Goal: Transaction & Acquisition: Purchase product/service

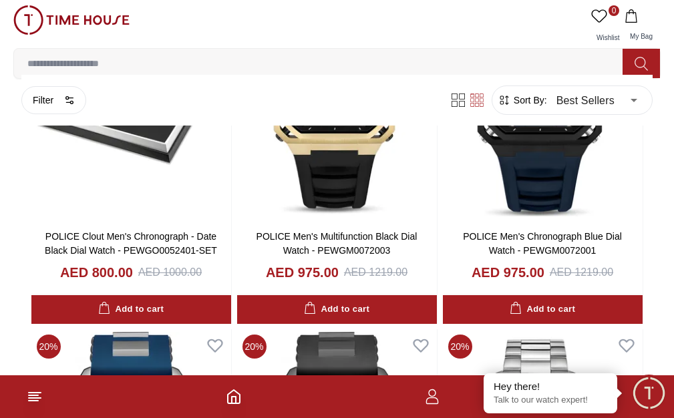
scroll to position [1670, 0]
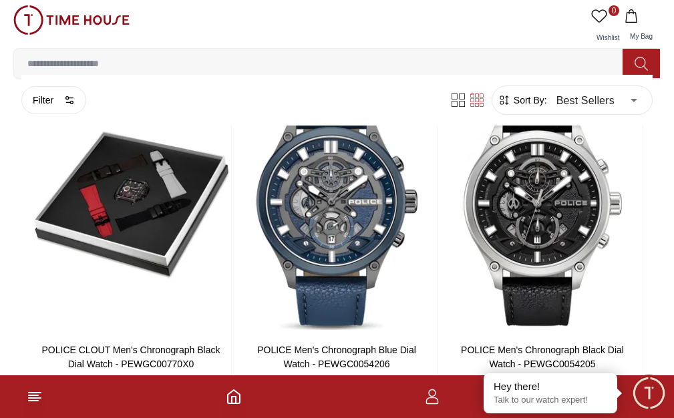
scroll to position [2673, 0]
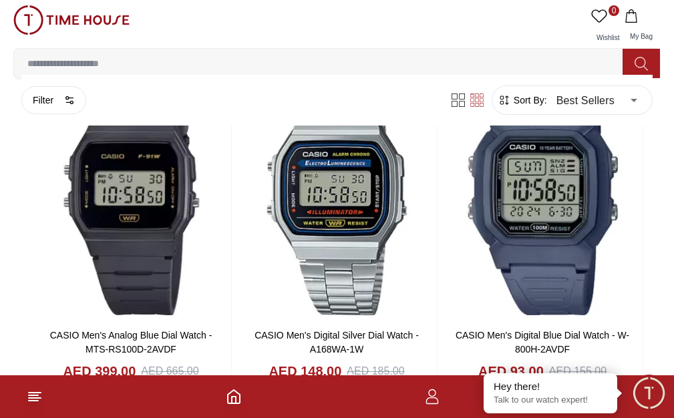
scroll to position [4209, 0]
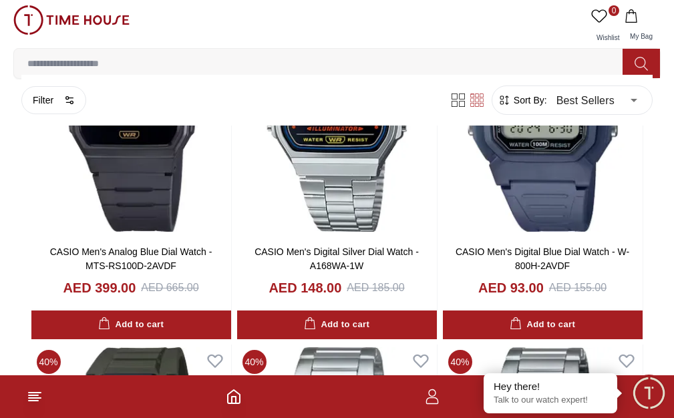
click at [0, 0] on link "MEN" at bounding box center [0, 0] width 0 height 0
type input "******"
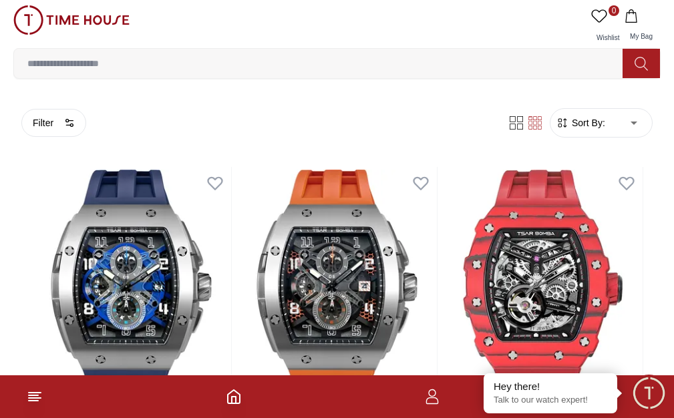
click at [37, 35] on img at bounding box center [71, 19] width 116 height 29
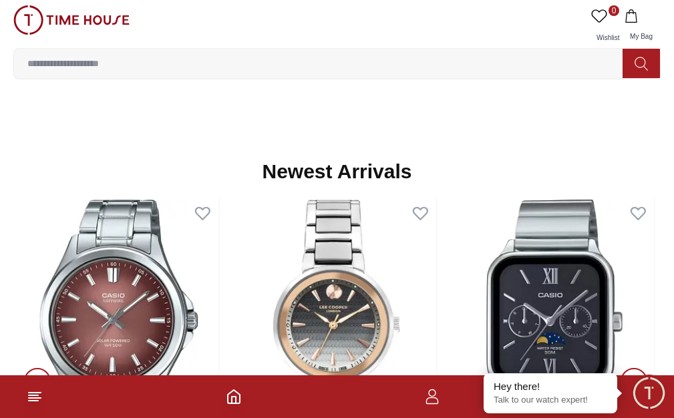
scroll to position [1002, 0]
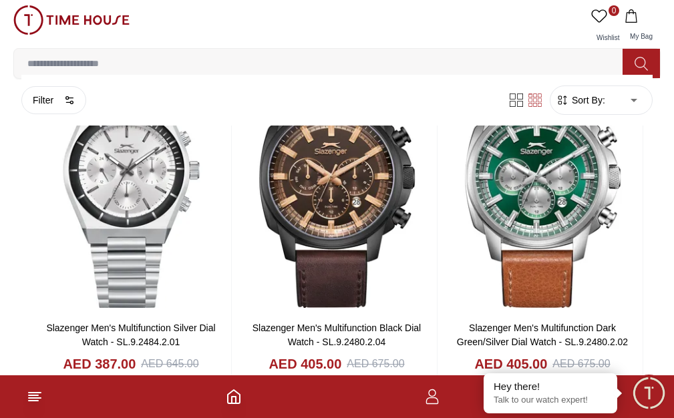
scroll to position [2472, 0]
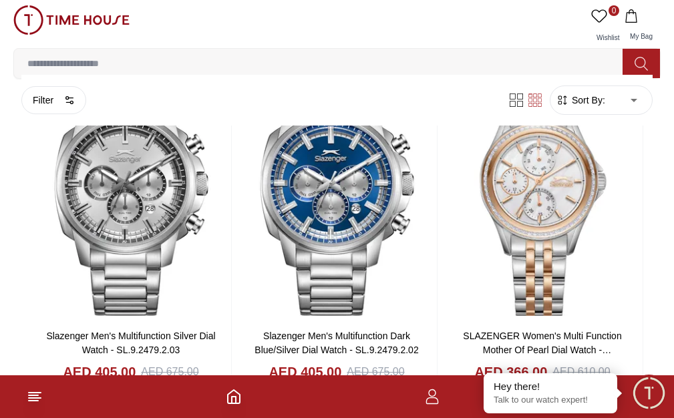
scroll to position [2673, 0]
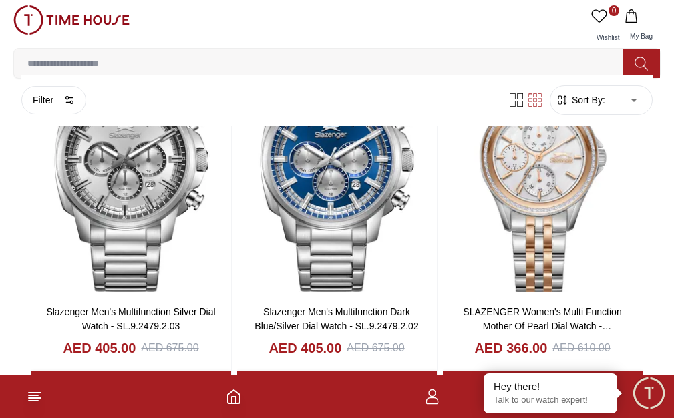
click at [0, 0] on span "BRANDS" at bounding box center [0, 0] width 0 height 0
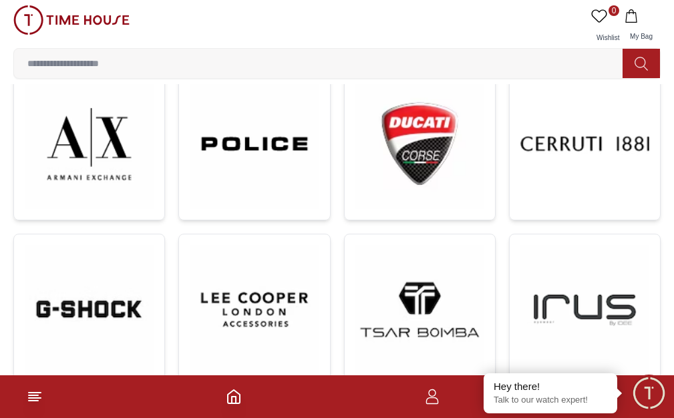
scroll to position [735, 0]
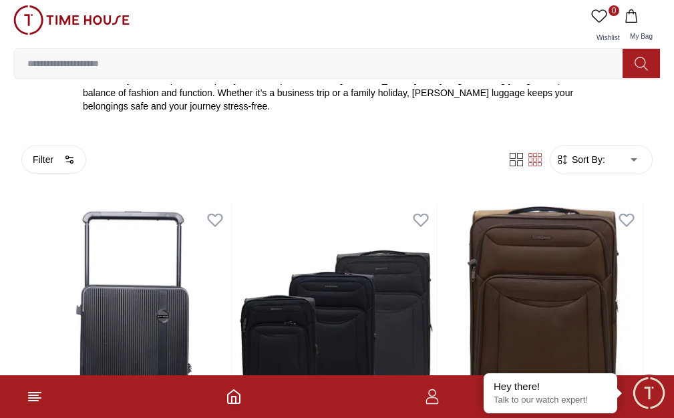
scroll to position [401, 0]
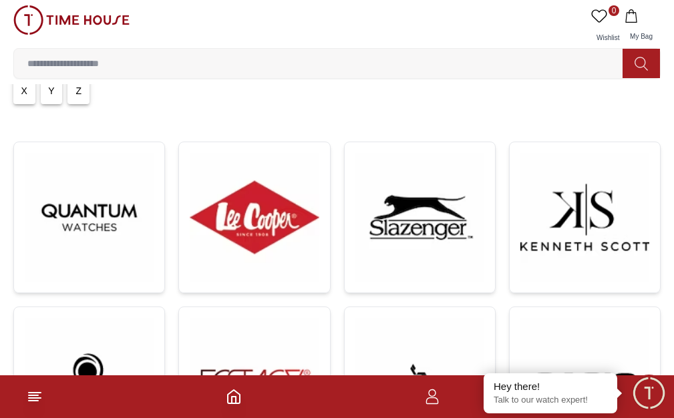
scroll to position [67, 0]
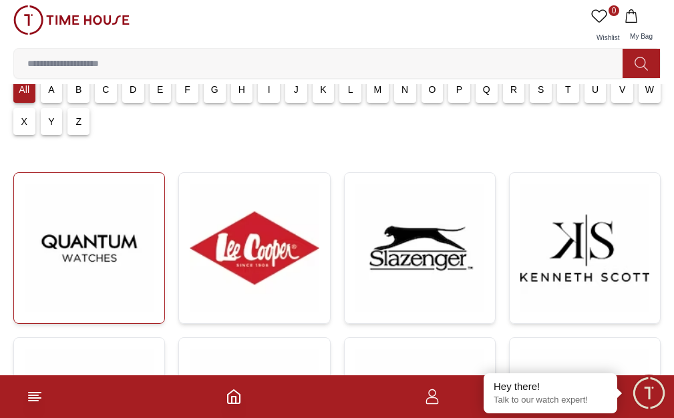
click at [94, 269] on img at bounding box center [89, 248] width 129 height 129
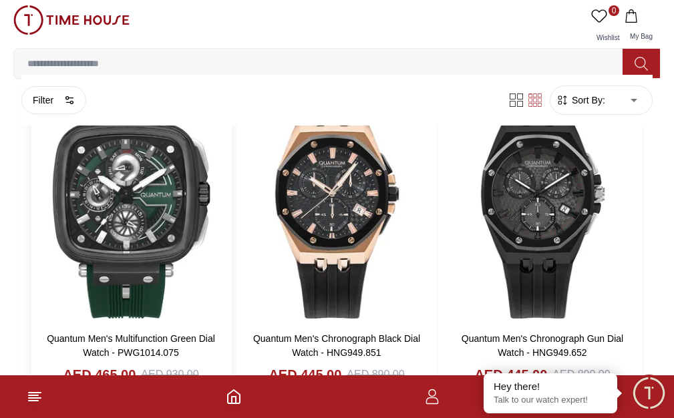
scroll to position [1002, 0]
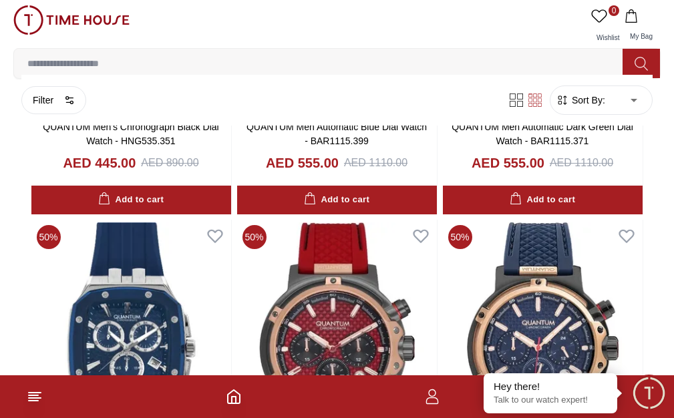
scroll to position [334, 0]
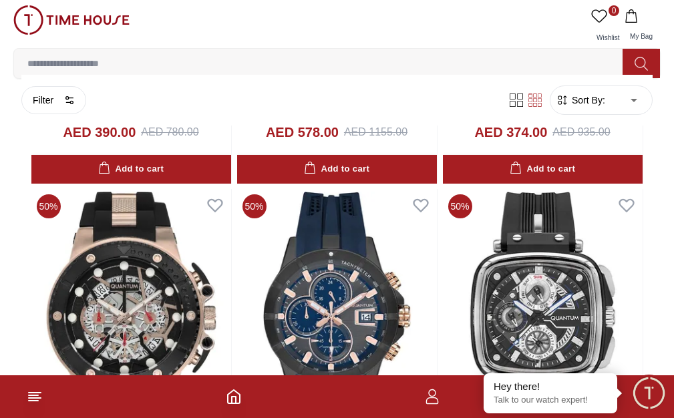
scroll to position [4744, 0]
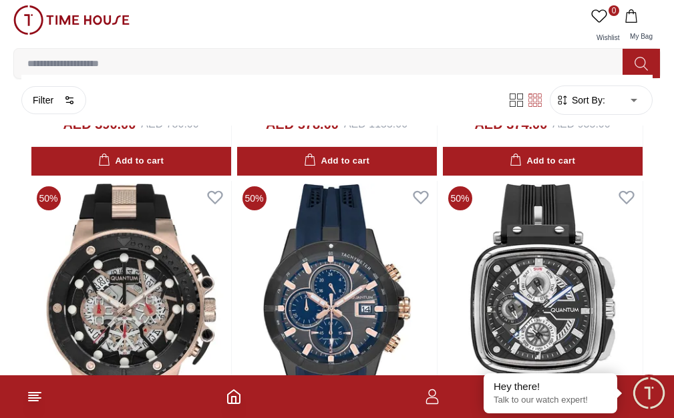
click at [0, 0] on span "PROMOTIONS" at bounding box center [0, 0] width 0 height 0
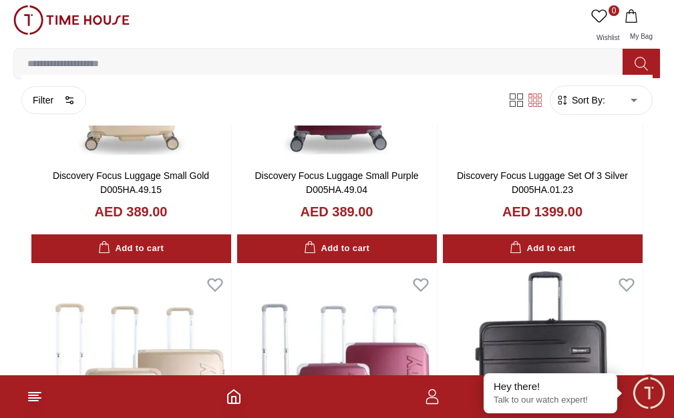
scroll to position [4604, 0]
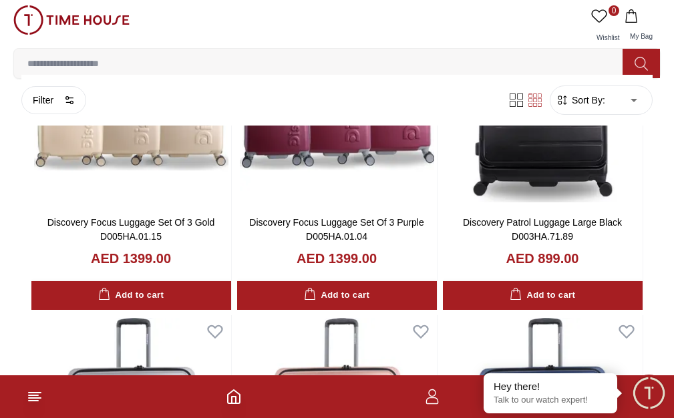
click at [0, 0] on link "MEN" at bounding box center [0, 0] width 0 height 0
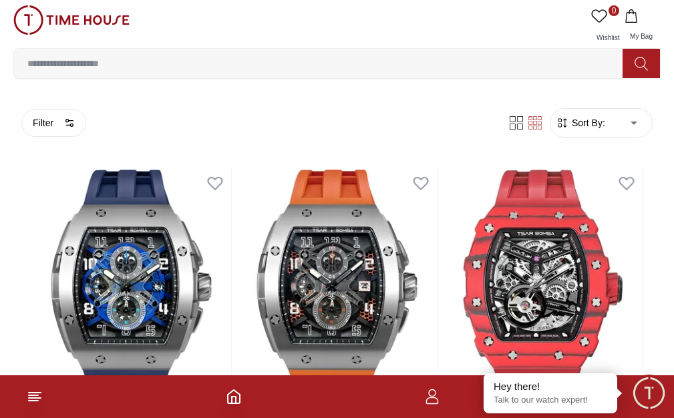
click at [0, 0] on span "WOMEN" at bounding box center [0, 0] width 0 height 0
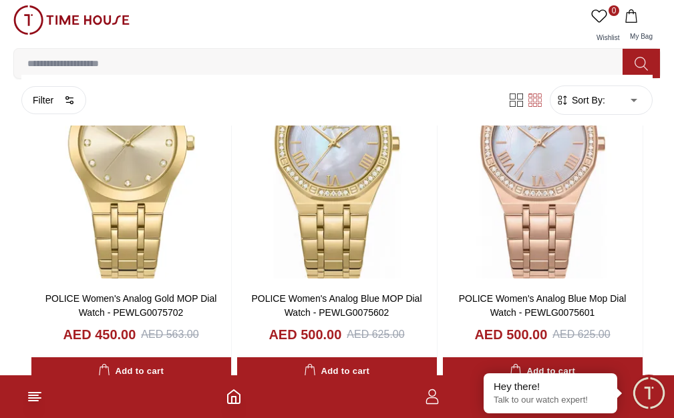
scroll to position [1938, 0]
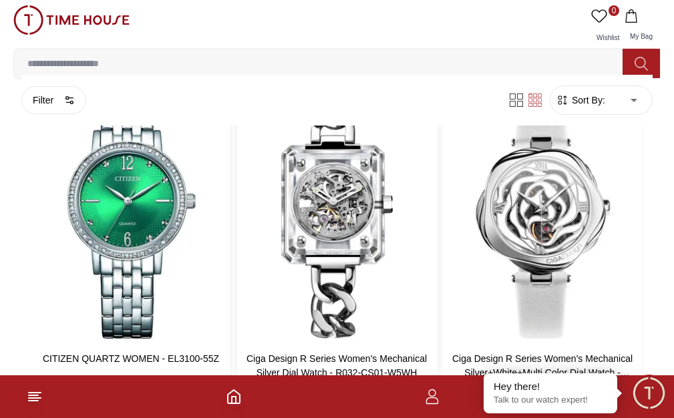
scroll to position [3808, 0]
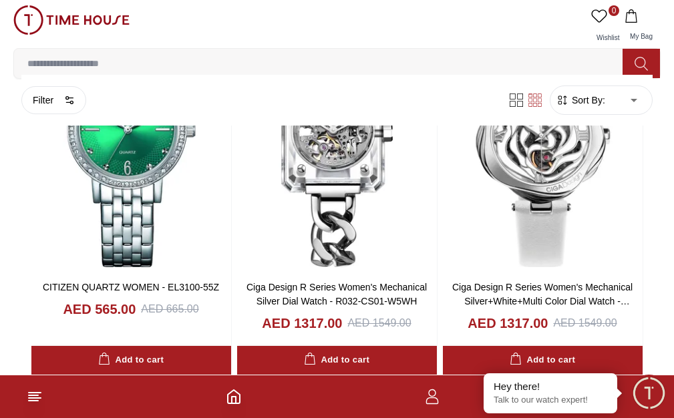
click at [0, 0] on span "KIDS" at bounding box center [0, 0] width 0 height 0
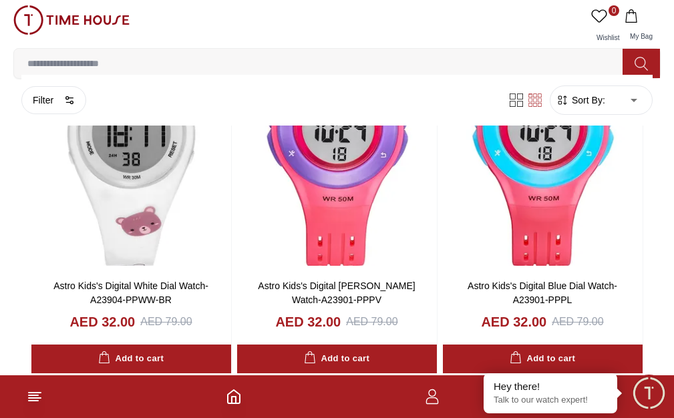
scroll to position [1269, 0]
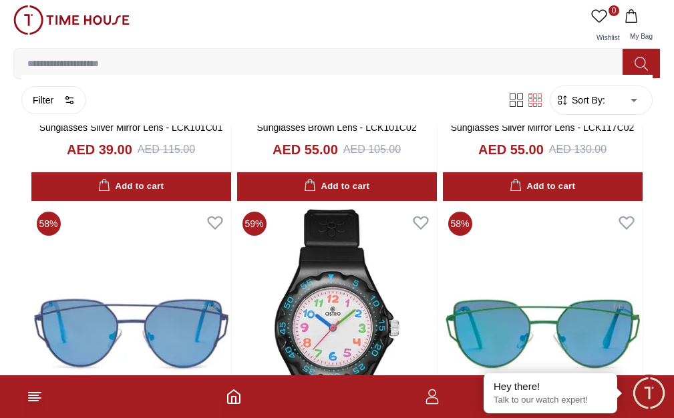
scroll to position [4353, 0]
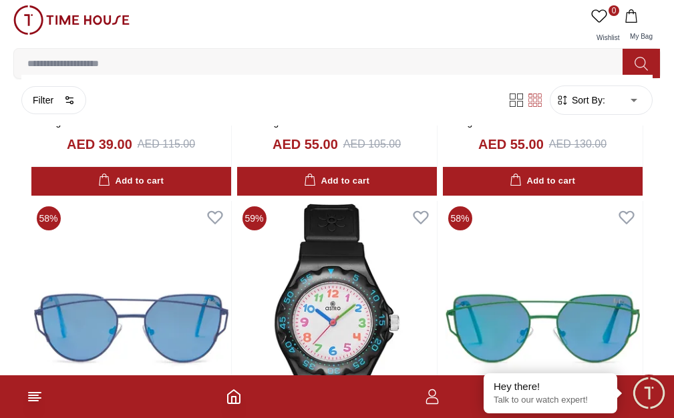
click at [0, 0] on link "SALE" at bounding box center [0, 0] width 0 height 0
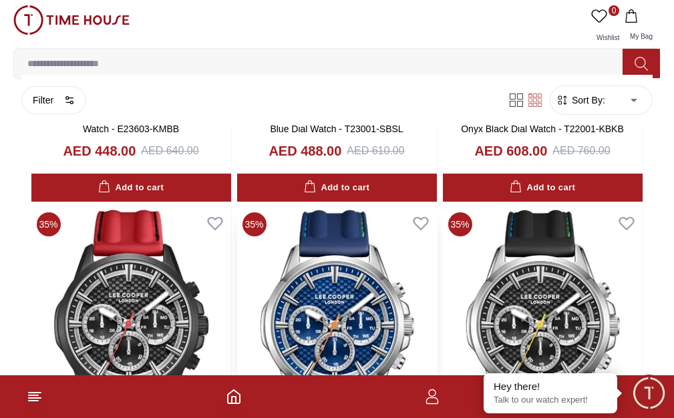
scroll to position [1604, 0]
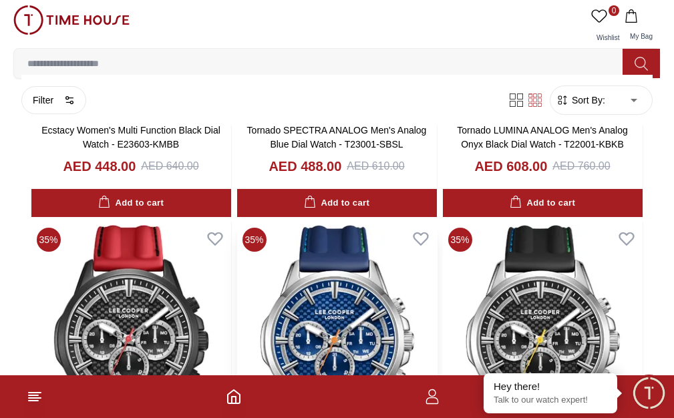
click at [424, 222] on img at bounding box center [337, 349] width 200 height 255
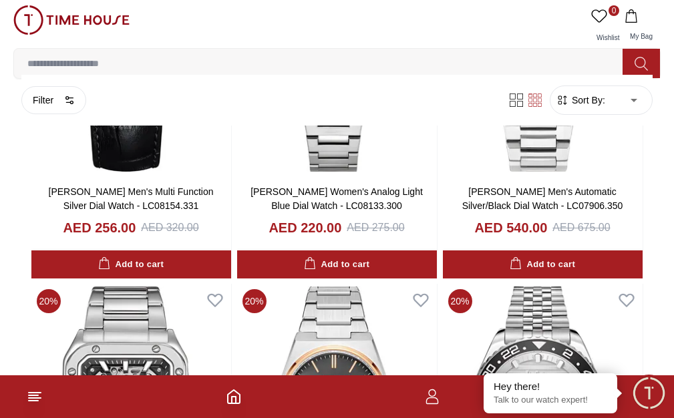
scroll to position [1871, 0]
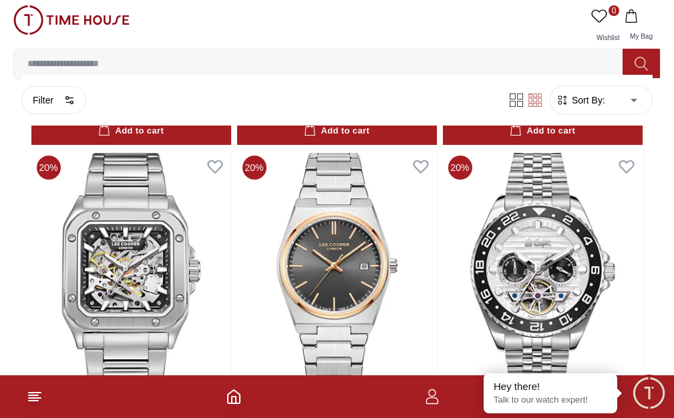
click at [0, 0] on span "CASIO SALE" at bounding box center [0, 0] width 0 height 0
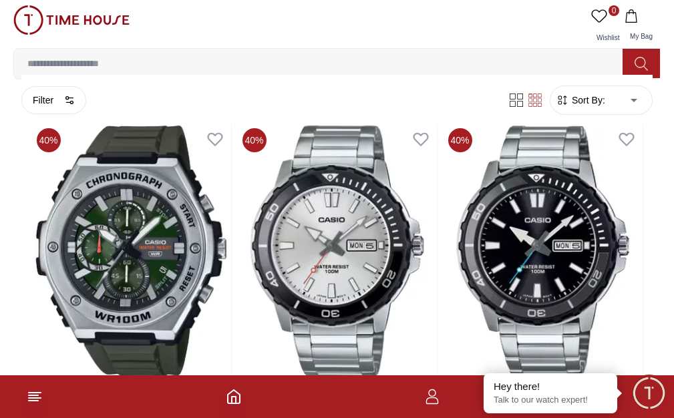
scroll to position [668, 0]
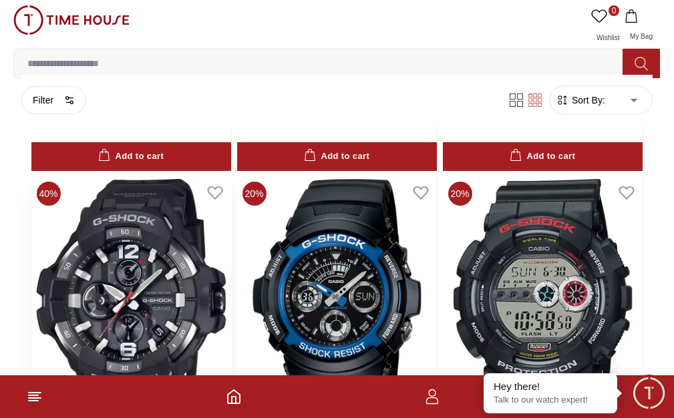
scroll to position [2739, 0]
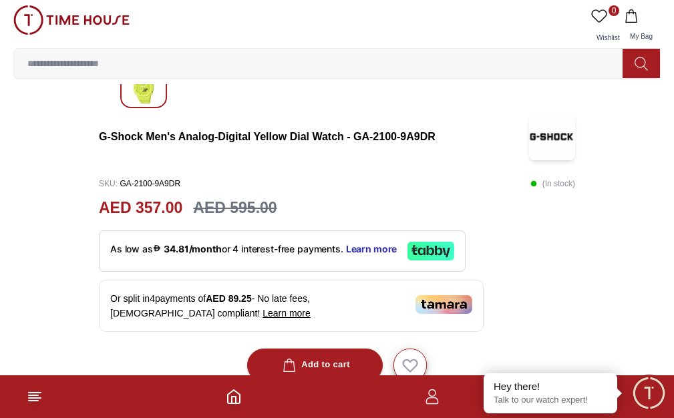
scroll to position [401, 0]
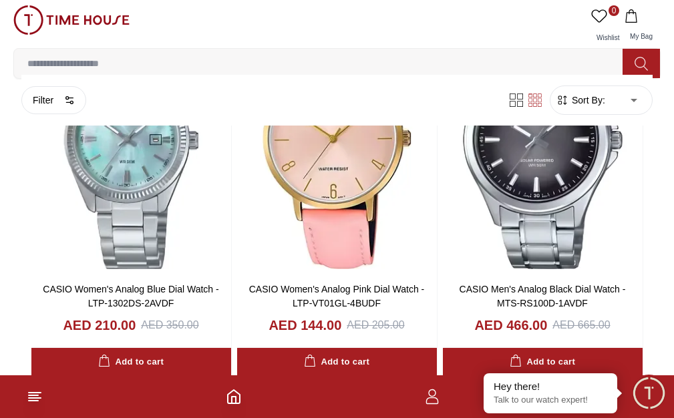
scroll to position [4384, 0]
